Goal: Task Accomplishment & Management: Manage account settings

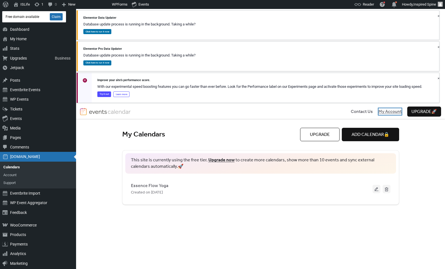
click at [391, 111] on span "My Account" at bounding box center [389, 111] width 23 height 7
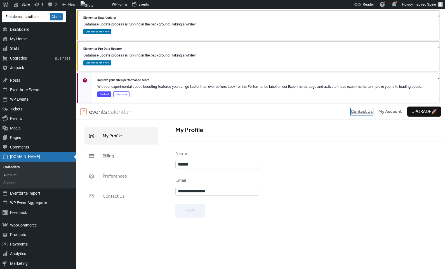
click at [367, 111] on span "Contact Us" at bounding box center [361, 111] width 22 height 7
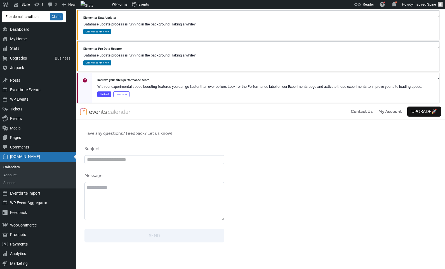
click at [293, 112] on div "Contact Us My Account Upgrade 🚀" at bounding box center [260, 111] width 369 height 15
click at [107, 111] on img at bounding box center [110, 111] width 42 height 7
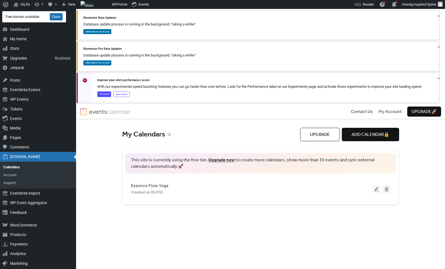
click at [135, 134] on div "My Calendars" at bounding box center [211, 134] width 178 height 9
click at [168, 135] on icon at bounding box center [169, 134] width 4 height 4
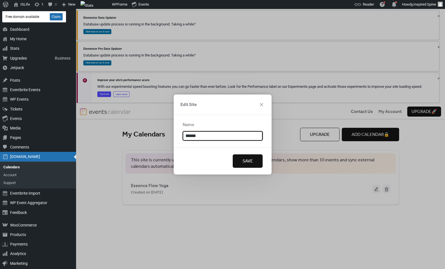
click at [248, 163] on span "Save" at bounding box center [247, 161] width 10 height 7
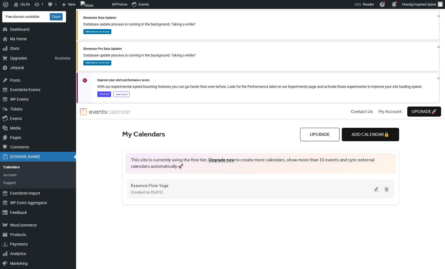
click at [163, 191] on span "Created on 12-Sep-2025" at bounding box center [147, 192] width 32 height 7
click at [161, 186] on span "Essence Flow Yoga" at bounding box center [149, 185] width 37 height 7
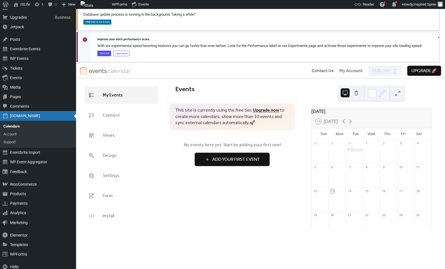
scroll to position [41, 0]
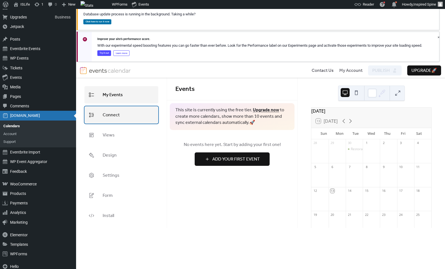
click at [116, 120] on link "Connect" at bounding box center [121, 114] width 74 height 17
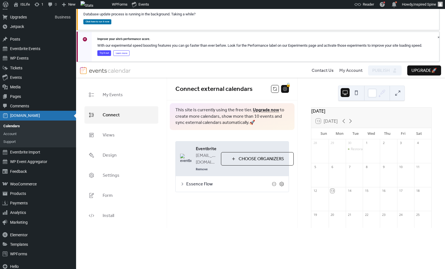
click at [201, 181] on span "Essence Flow" at bounding box center [228, 184] width 85 height 7
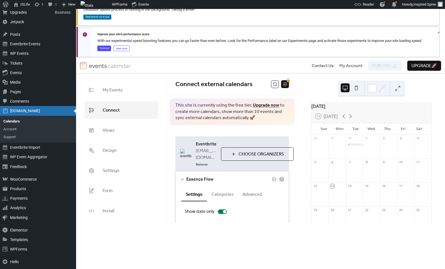
scroll to position [66, 0]
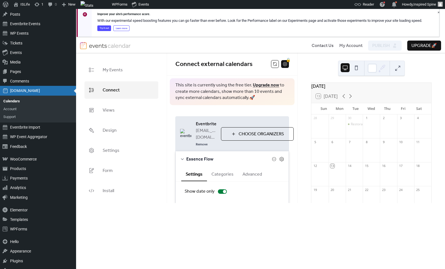
click at [224, 167] on button "Categories" at bounding box center [222, 174] width 31 height 14
click at [247, 167] on button "Advanced" at bounding box center [252, 174] width 28 height 14
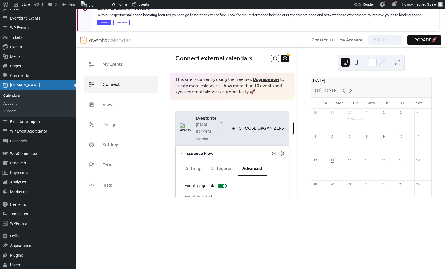
scroll to position [76, 0]
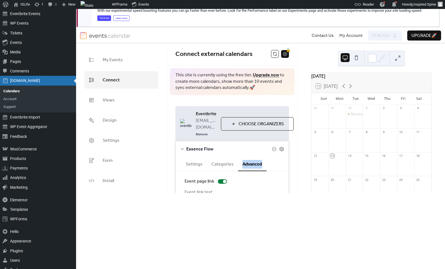
drag, startPoint x: 289, startPoint y: 151, endPoint x: 286, endPoint y: 159, distance: 8.9
click at [287, 158] on div "**********" at bounding box center [232, 179] width 130 height 168
click at [205, 189] on div "Event link text" at bounding box center [208, 192] width 49 height 7
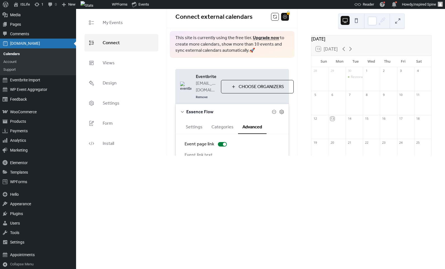
scroll to position [113, 0]
click at [284, 104] on div "Essence Flow" at bounding box center [231, 112] width 113 height 16
click at [279, 109] on icon at bounding box center [281, 111] width 5 height 5
click at [281, 109] on icon at bounding box center [281, 111] width 5 height 5
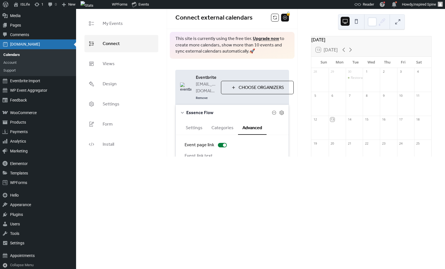
click at [201, 153] on div "**********" at bounding box center [209, 162] width 50 height 18
click at [194, 156] on html "Skip to main content Skip to toolbar Free domain available Claim Dashboard Dash…" at bounding box center [222, 22] width 445 height 269
click at [195, 162] on input "**********" at bounding box center [210, 166] width 50 height 9
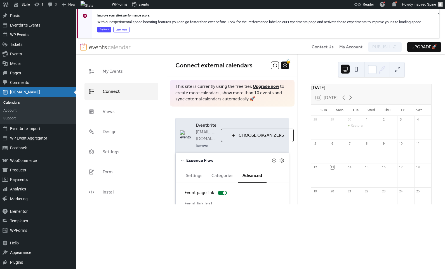
scroll to position [113, 0]
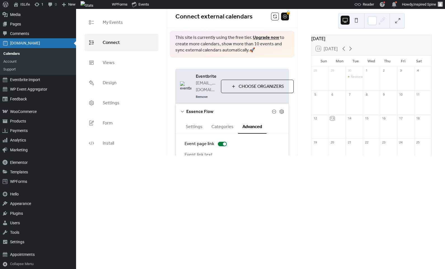
click at [206, 76] on span "Eventbrite" at bounding box center [206, 76] width 21 height 7
click at [225, 91] on div "Eventbrite [EMAIL_ADDRESS][DOMAIN_NAME] Remove Choose Organizers" at bounding box center [231, 86] width 113 height 35
click at [183, 82] on img at bounding box center [185, 85] width 11 height 9
click at [205, 75] on span "Eventbrite" at bounding box center [206, 76] width 21 height 7
click at [199, 108] on span "Essence Flow" at bounding box center [228, 111] width 85 height 7
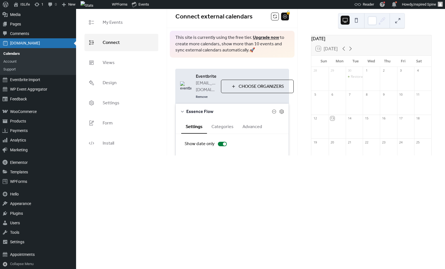
click at [220, 120] on button "Categories" at bounding box center [222, 126] width 31 height 14
click at [252, 121] on button "Advanced" at bounding box center [252, 126] width 28 height 14
click at [218, 121] on button "Categories" at bounding box center [222, 126] width 31 height 14
click at [252, 122] on button "Advanced" at bounding box center [252, 126] width 28 height 14
click at [218, 142] on div at bounding box center [222, 144] width 9 height 4
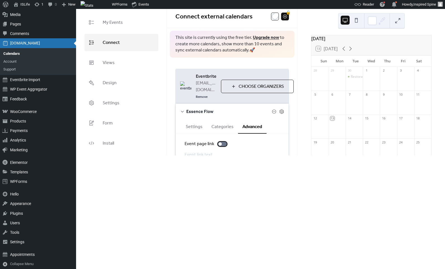
click at [223, 142] on div at bounding box center [222, 144] width 9 height 4
click at [275, 15] on button at bounding box center [275, 17] width 8 height 8
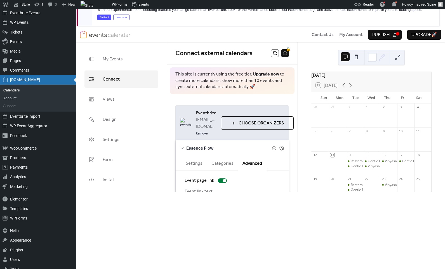
scroll to position [76, 0]
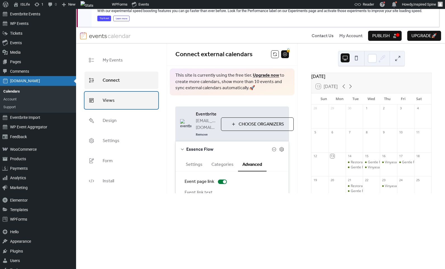
click at [121, 101] on link "Views" at bounding box center [121, 100] width 74 height 17
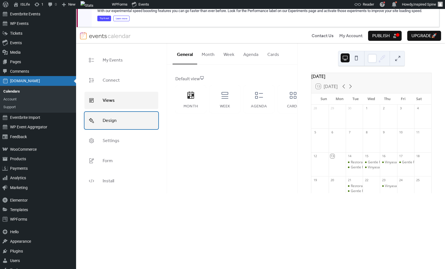
click at [122, 120] on link "Design" at bounding box center [121, 120] width 74 height 17
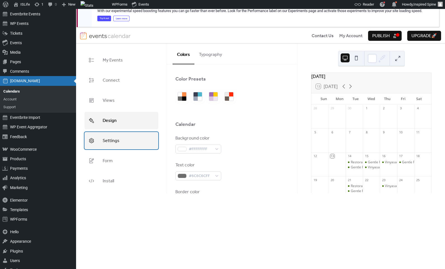
click at [120, 139] on link "Settings" at bounding box center [121, 140] width 74 height 17
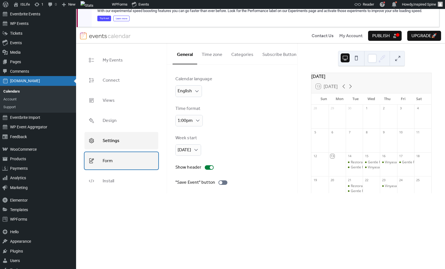
click at [120, 158] on link "Form" at bounding box center [121, 160] width 74 height 17
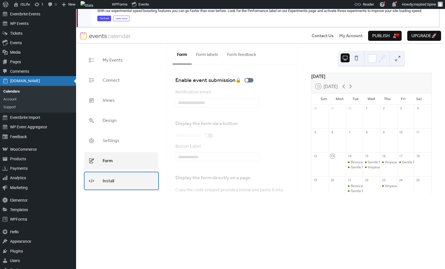
click at [117, 178] on link "Install" at bounding box center [121, 180] width 74 height 17
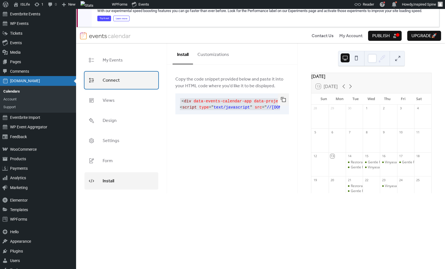
click at [116, 76] on span "Connect" at bounding box center [111, 80] width 17 height 9
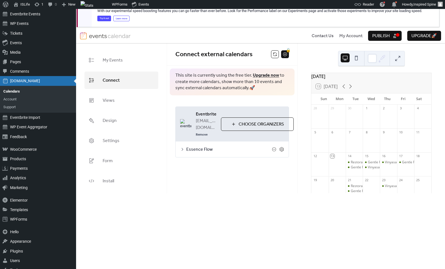
click at [378, 34] on span "Publish" at bounding box center [380, 36] width 17 height 7
